Goal: Navigation & Orientation: Find specific page/section

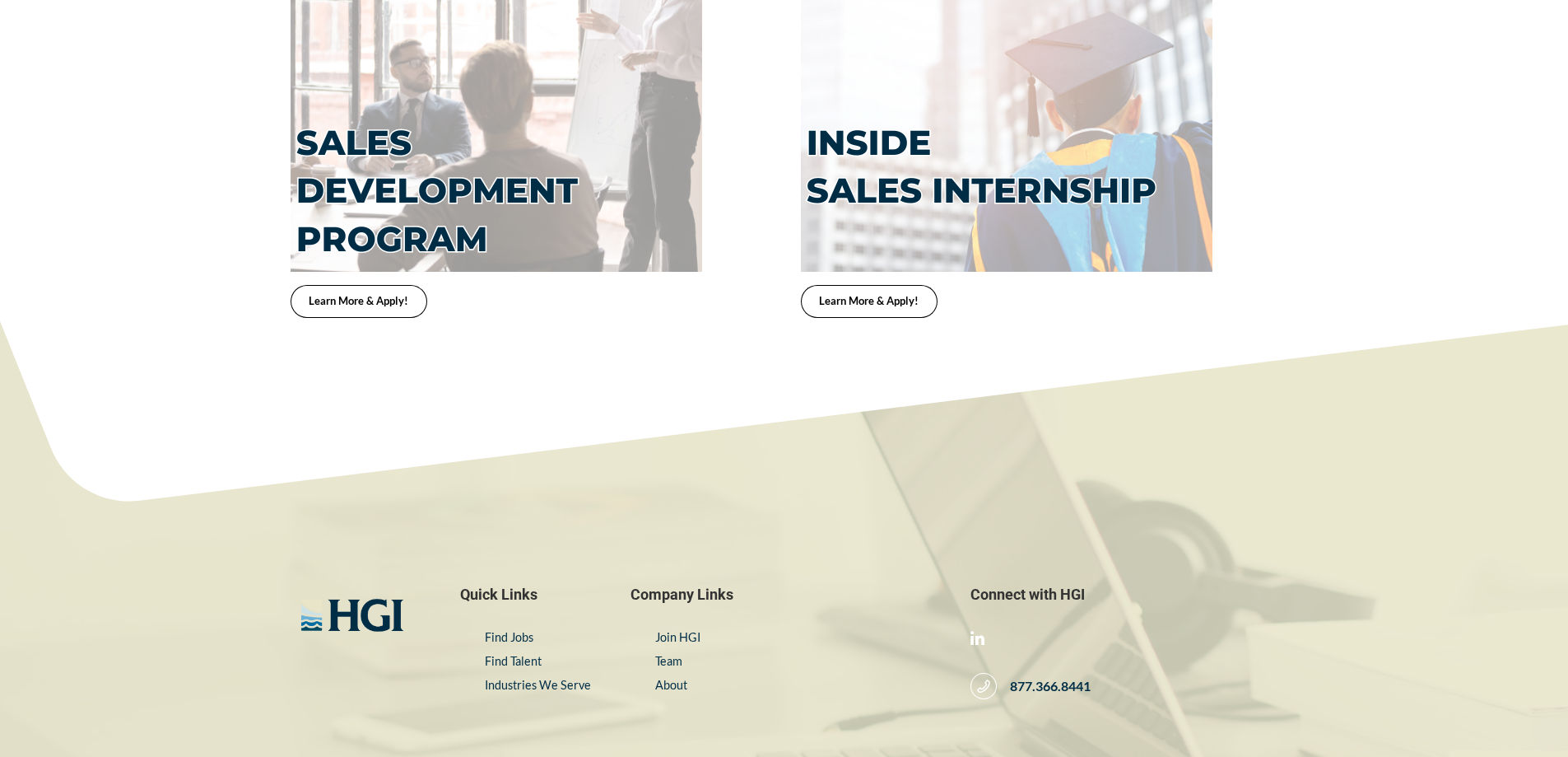
scroll to position [3125, 0]
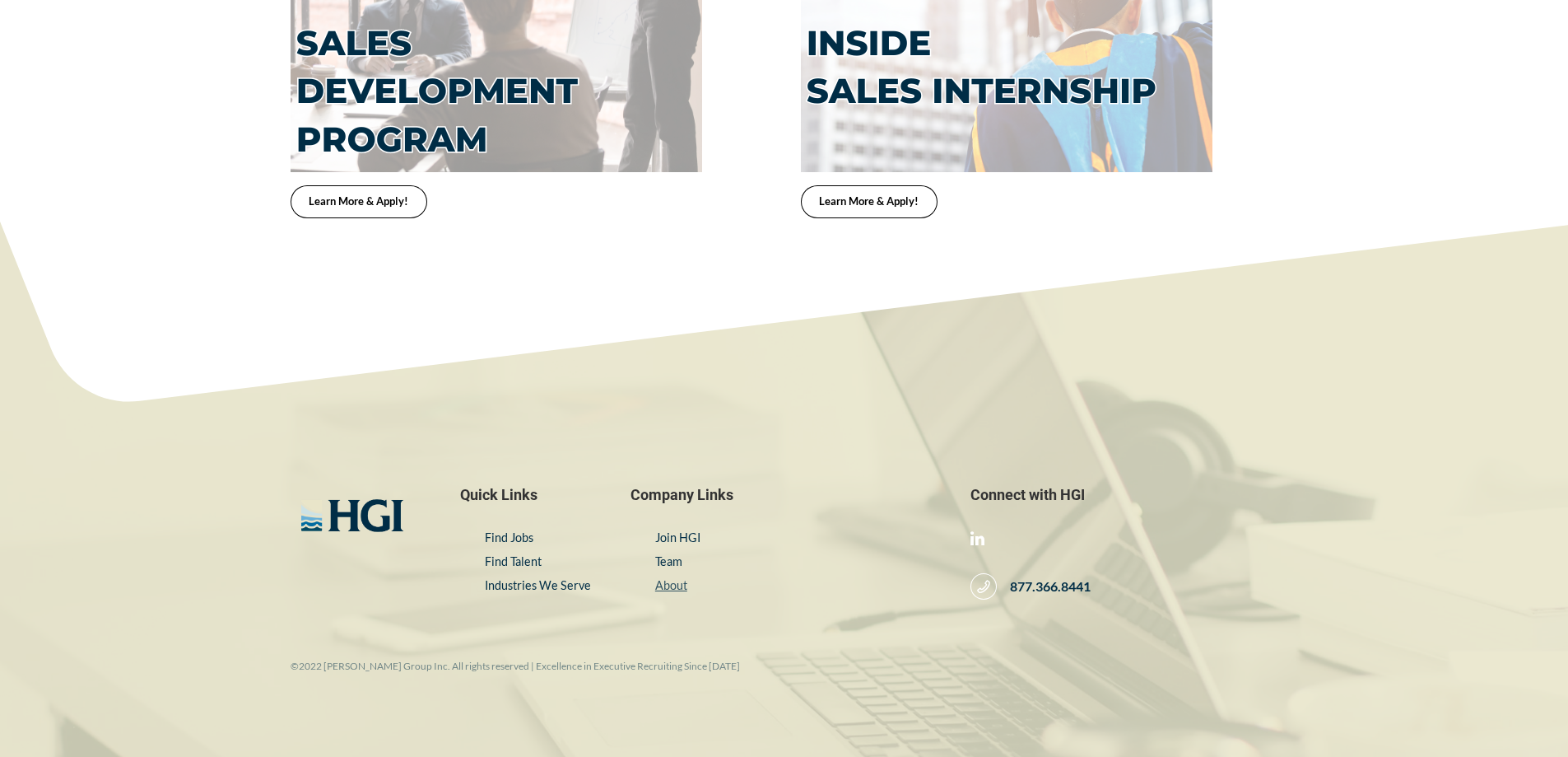
click at [671, 578] on link "About" at bounding box center [671, 584] width 32 height 14
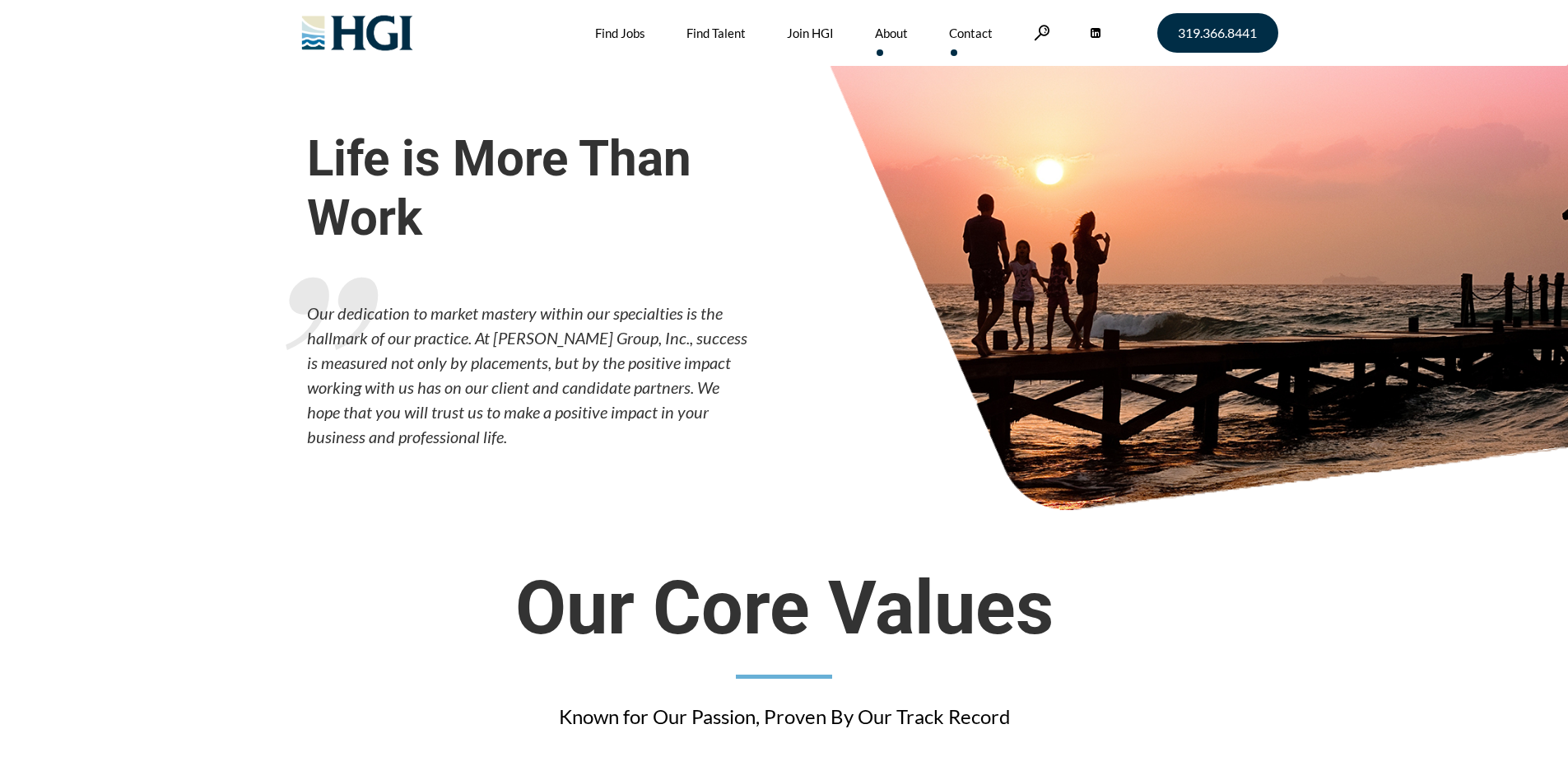
click at [975, 37] on link "Contact" at bounding box center [971, 32] width 44 height 66
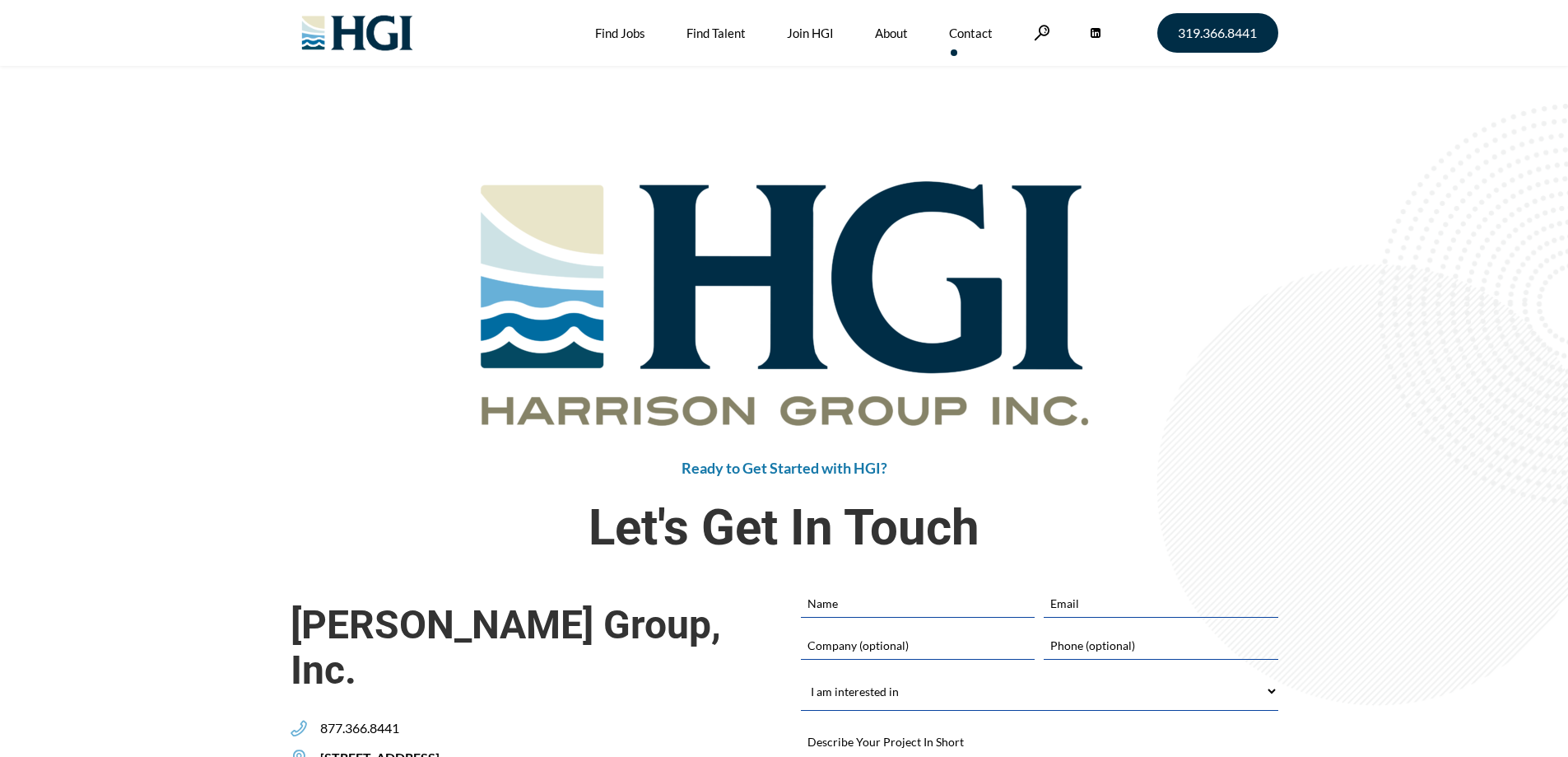
scroll to position [760, 0]
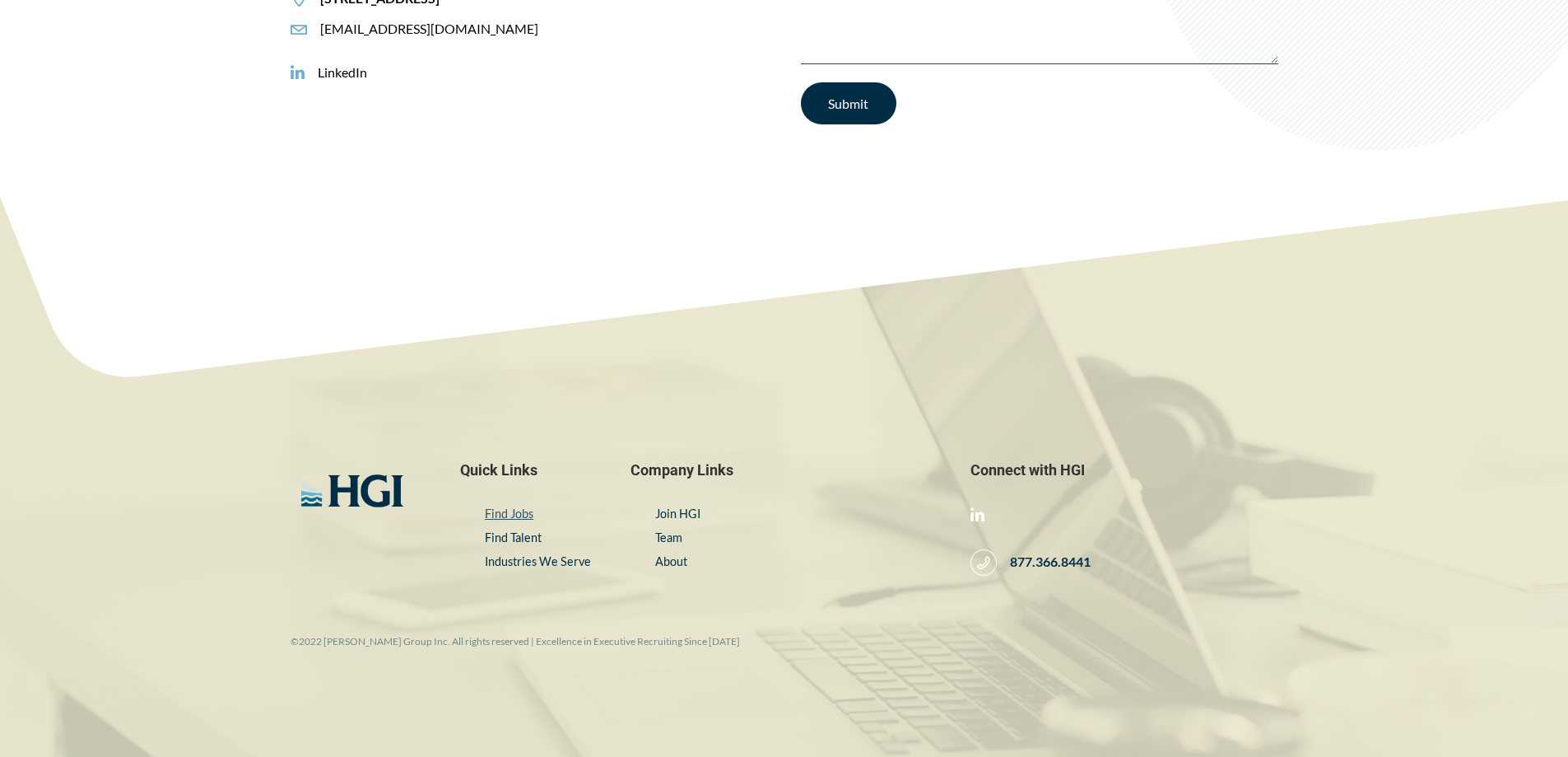
click at [518, 507] on link "Find Jobs" at bounding box center [509, 513] width 48 height 14
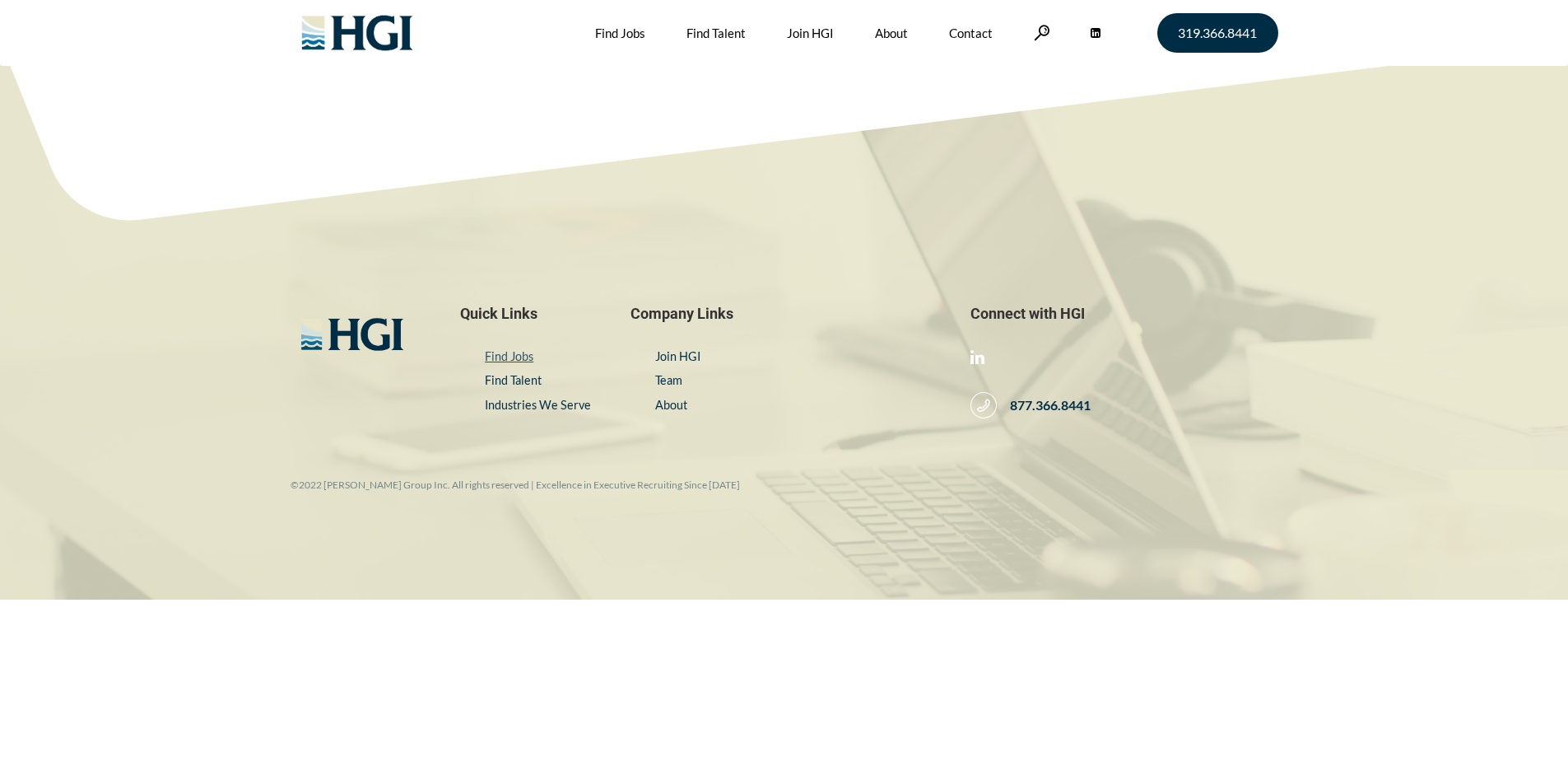
click at [520, 352] on link "Find Jobs" at bounding box center [509, 355] width 48 height 14
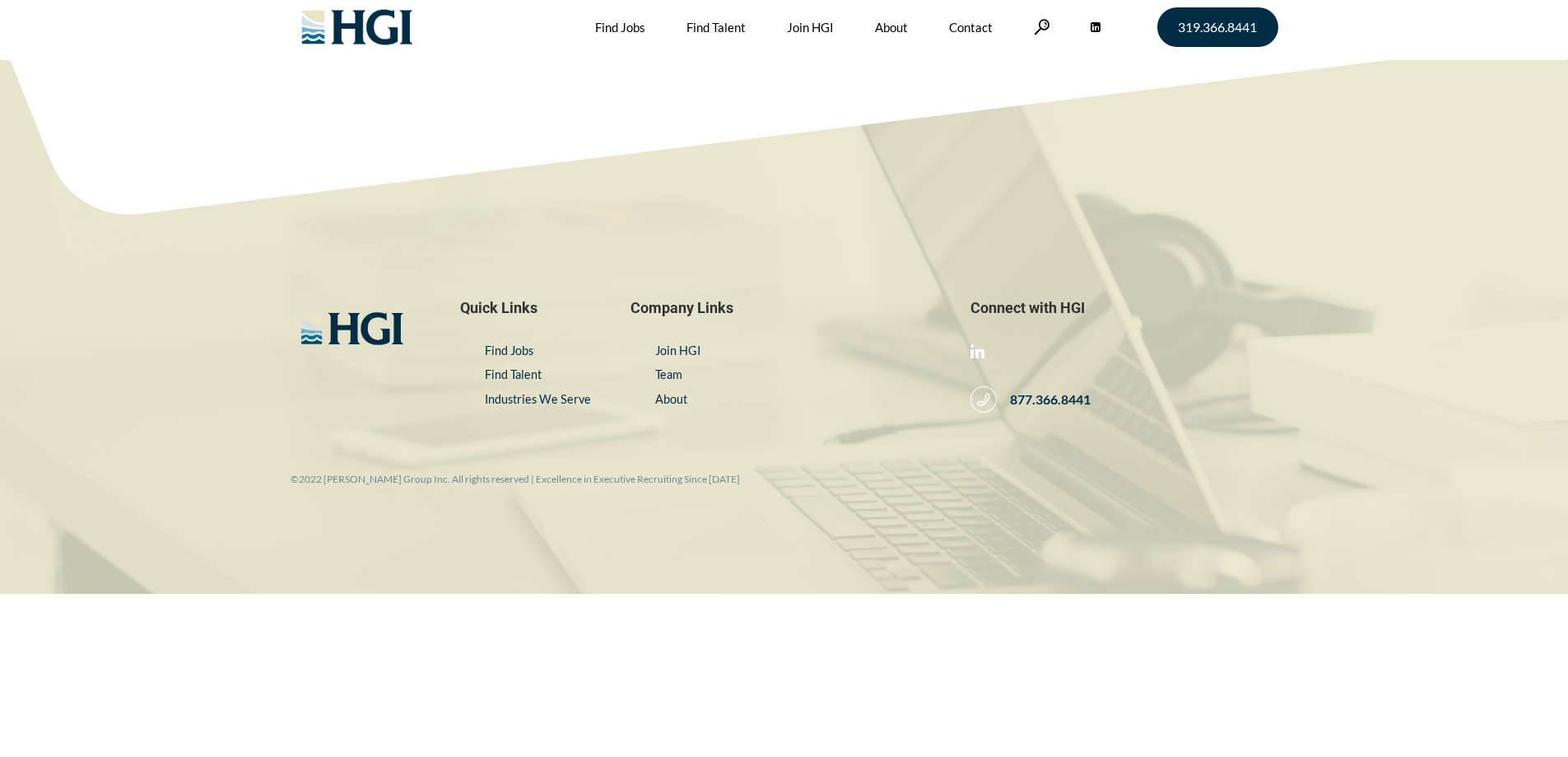
scroll to position [7, 0]
click at [676, 373] on link "Team" at bounding box center [669, 372] width 27 height 14
